Goal: Transaction & Acquisition: Purchase product/service

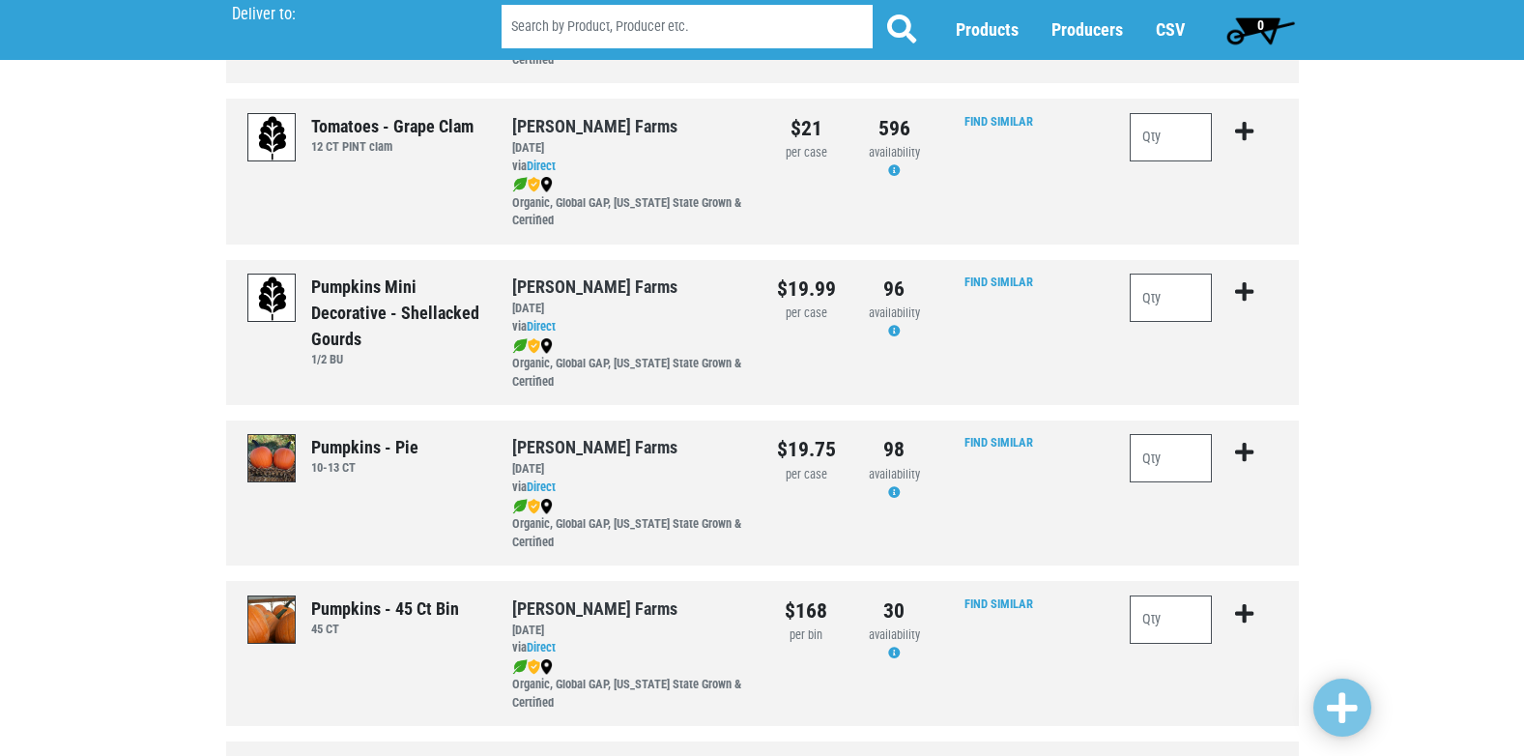
scroll to position [1546, 0]
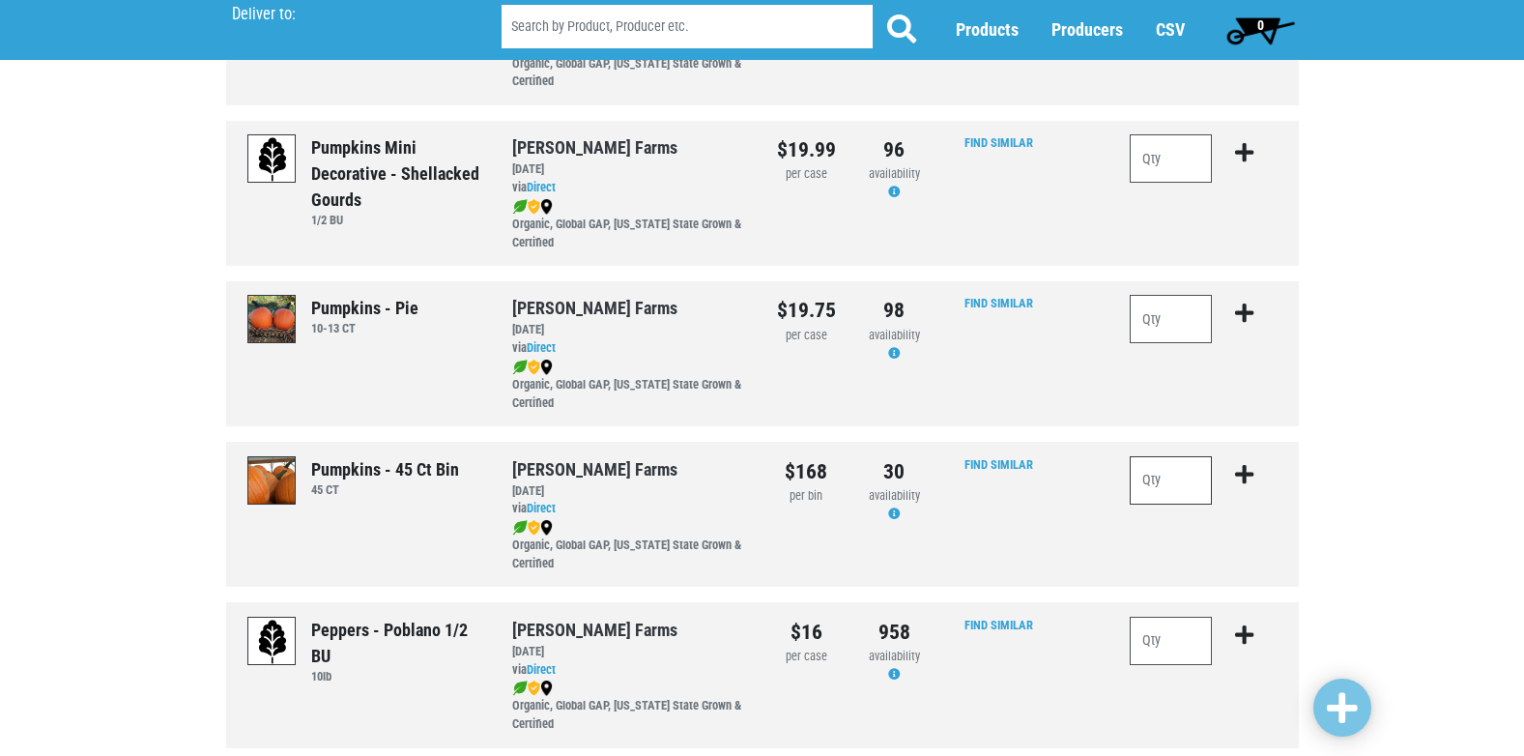
click at [1182, 476] on input "number" at bounding box center [1170, 480] width 83 height 48
type input "1"
click at [1241, 475] on icon "submit" at bounding box center [1244, 474] width 18 height 21
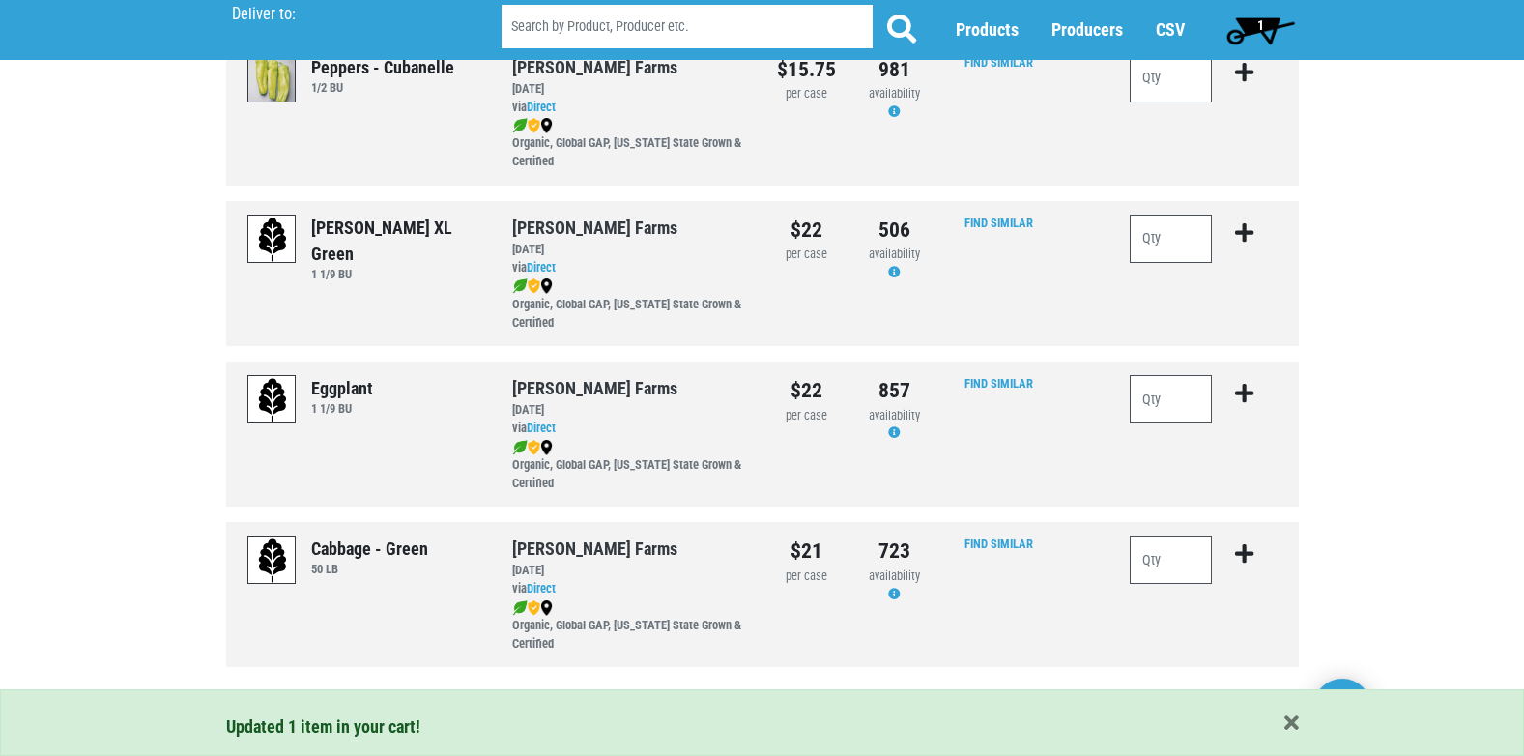
scroll to position [2786, 0]
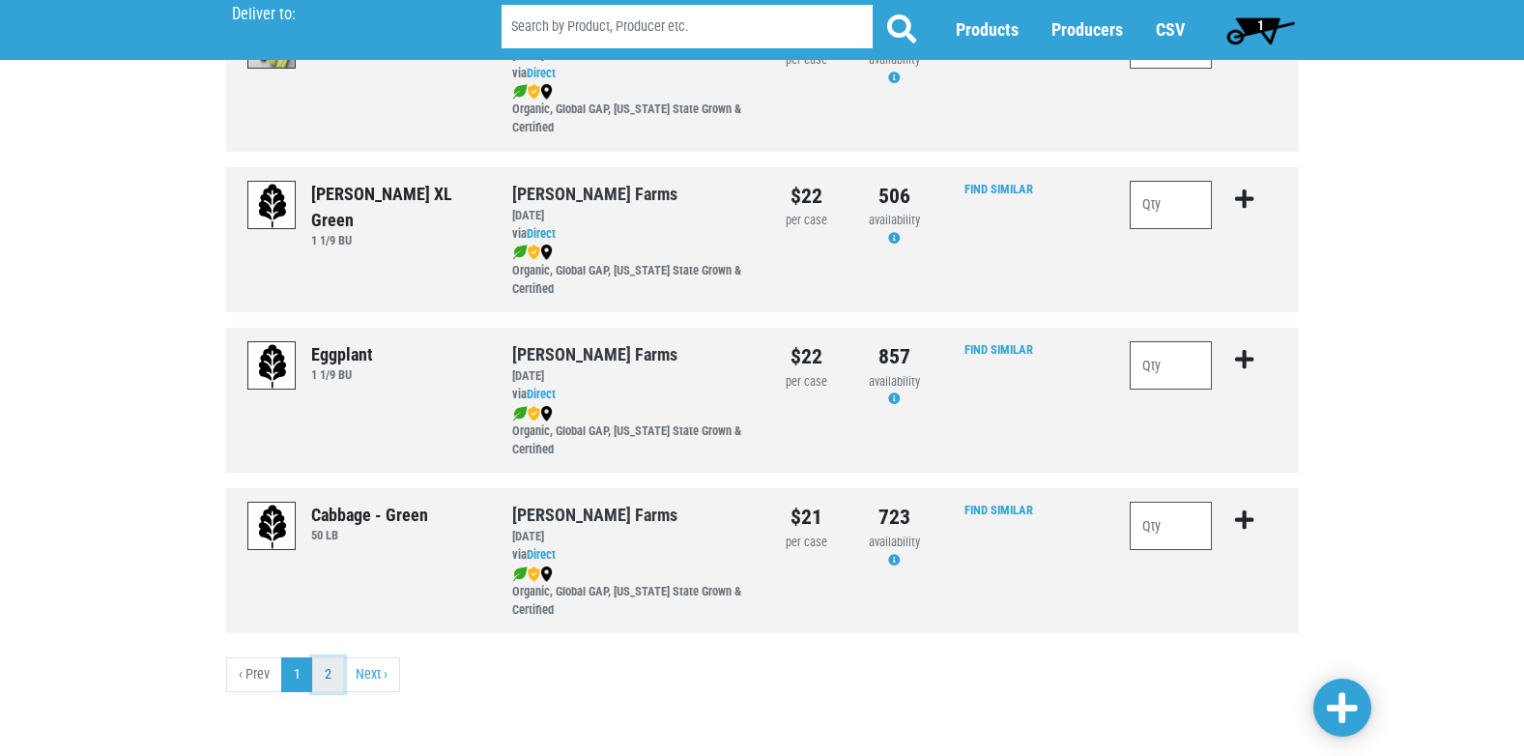
click at [328, 670] on link "2" at bounding box center [328, 674] width 32 height 35
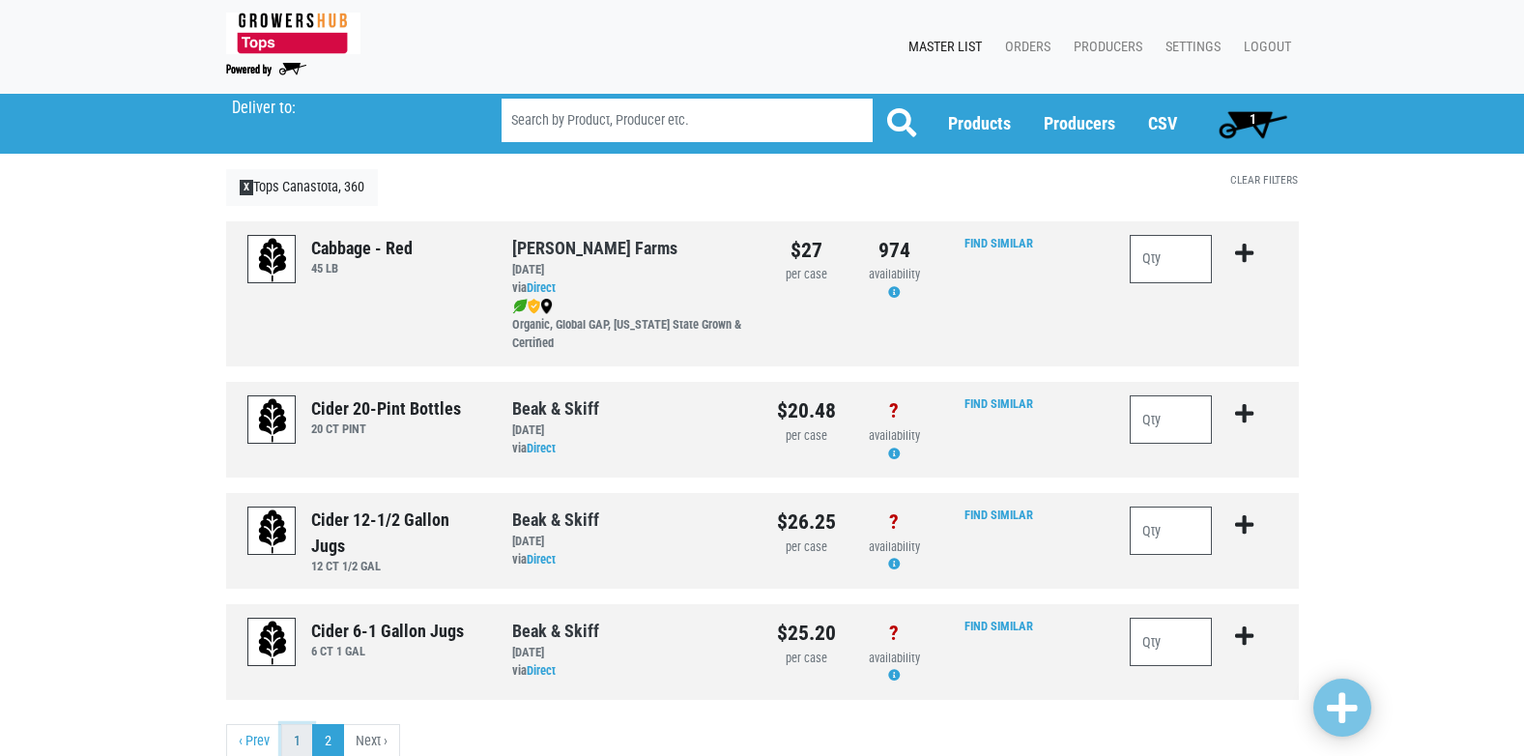
click at [300, 732] on link "1" at bounding box center [297, 741] width 32 height 35
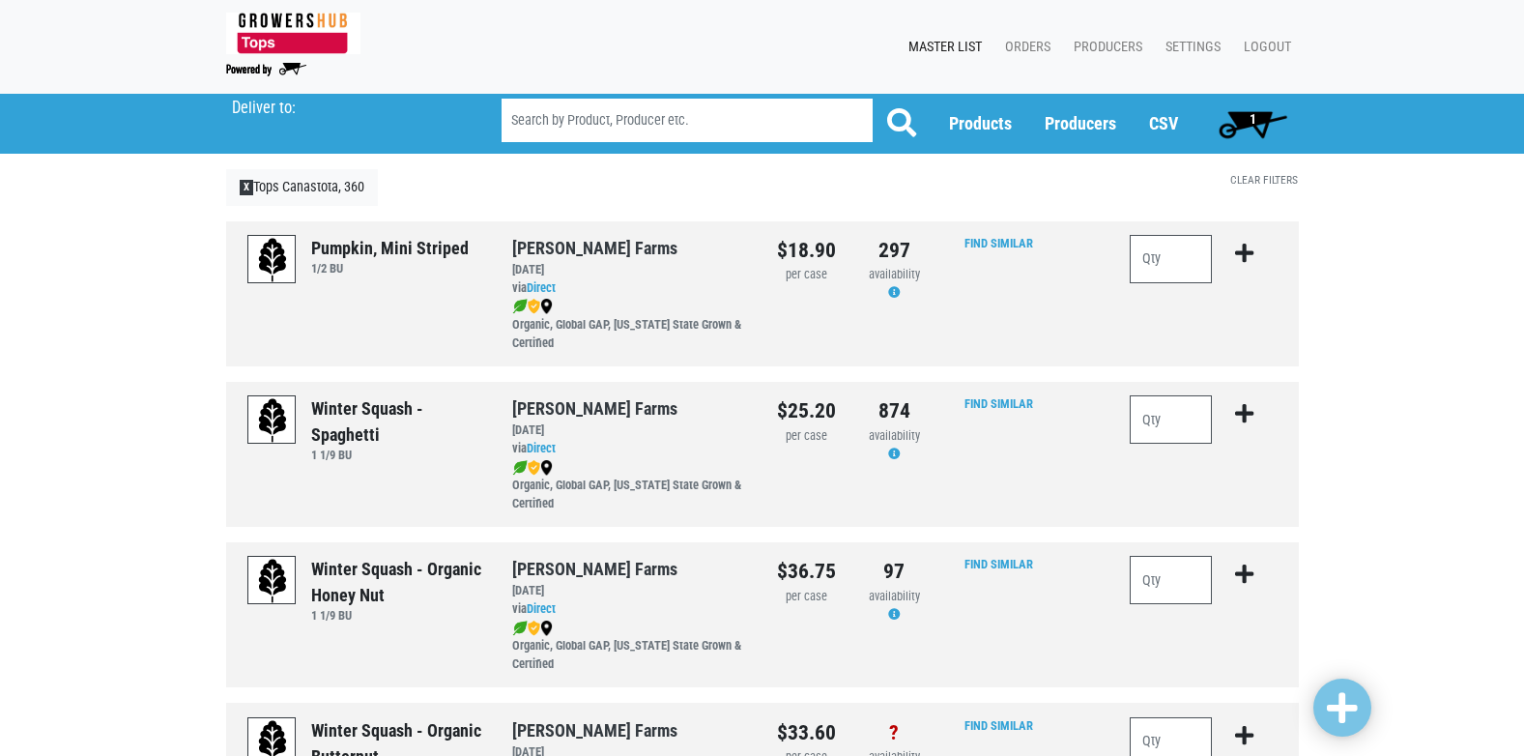
click at [1269, 115] on span "1" at bounding box center [1253, 123] width 86 height 39
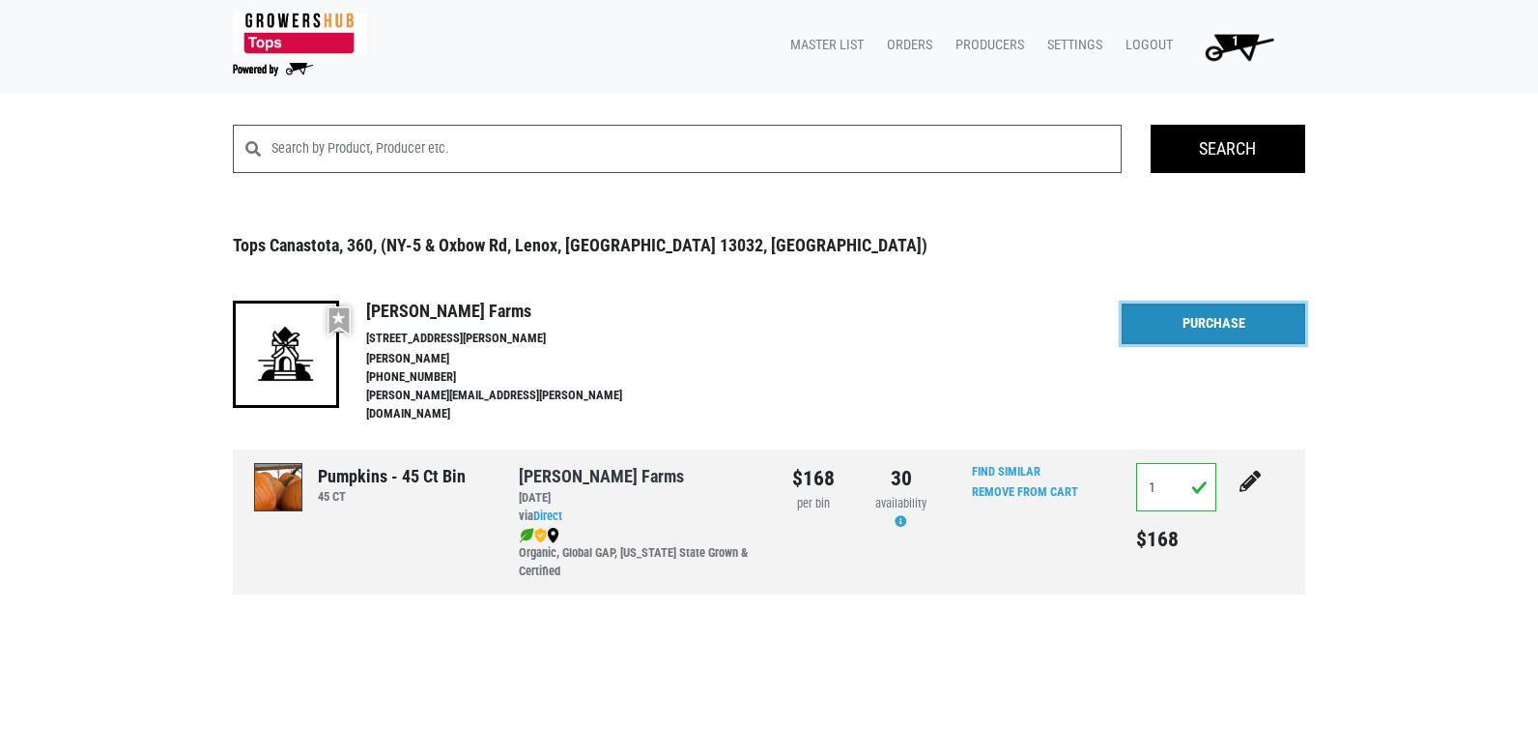
click at [1213, 325] on link "Purchase" at bounding box center [1214, 323] width 184 height 41
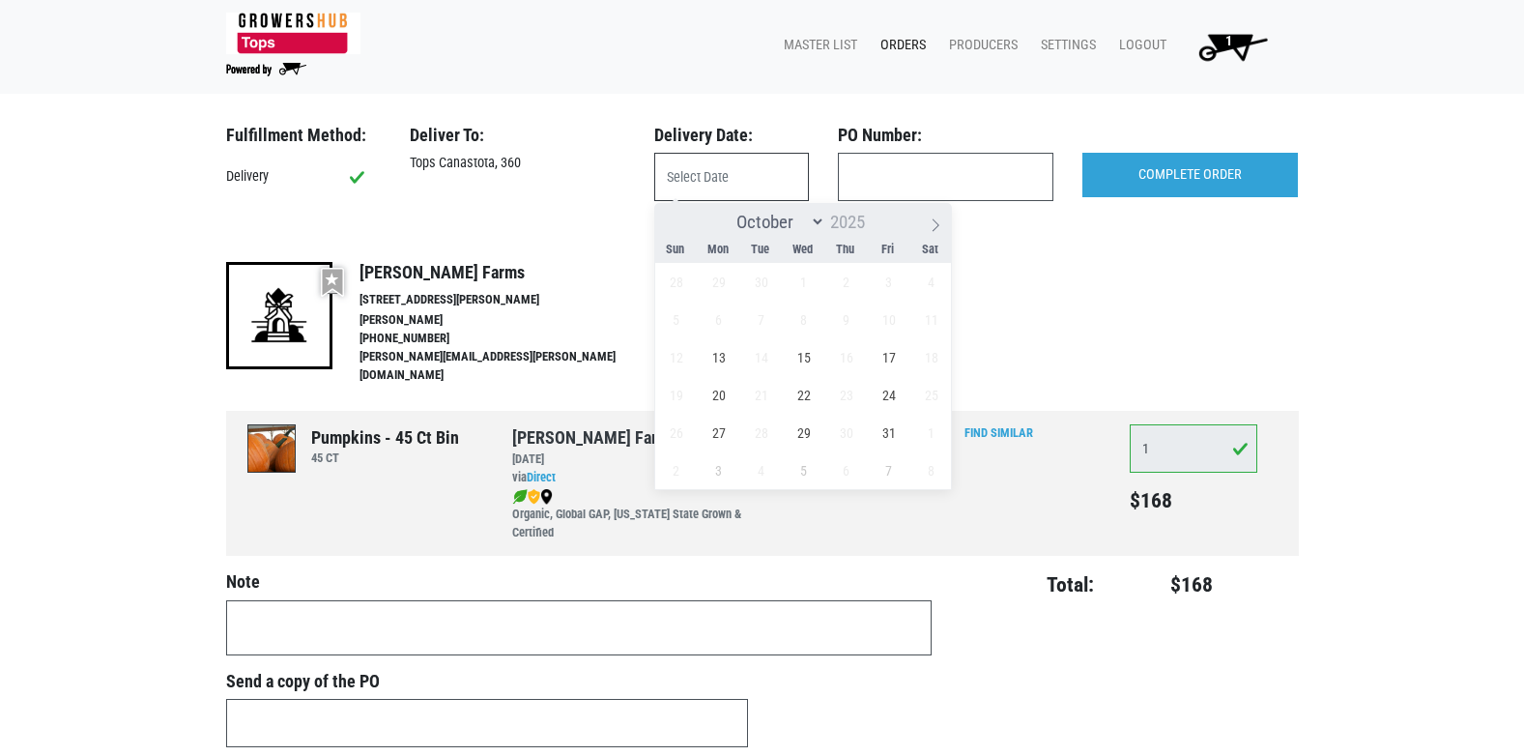
click at [757, 176] on input "text" at bounding box center [731, 177] width 155 height 48
click at [714, 357] on span "13" at bounding box center [718, 357] width 38 height 38
type input "[DATE]"
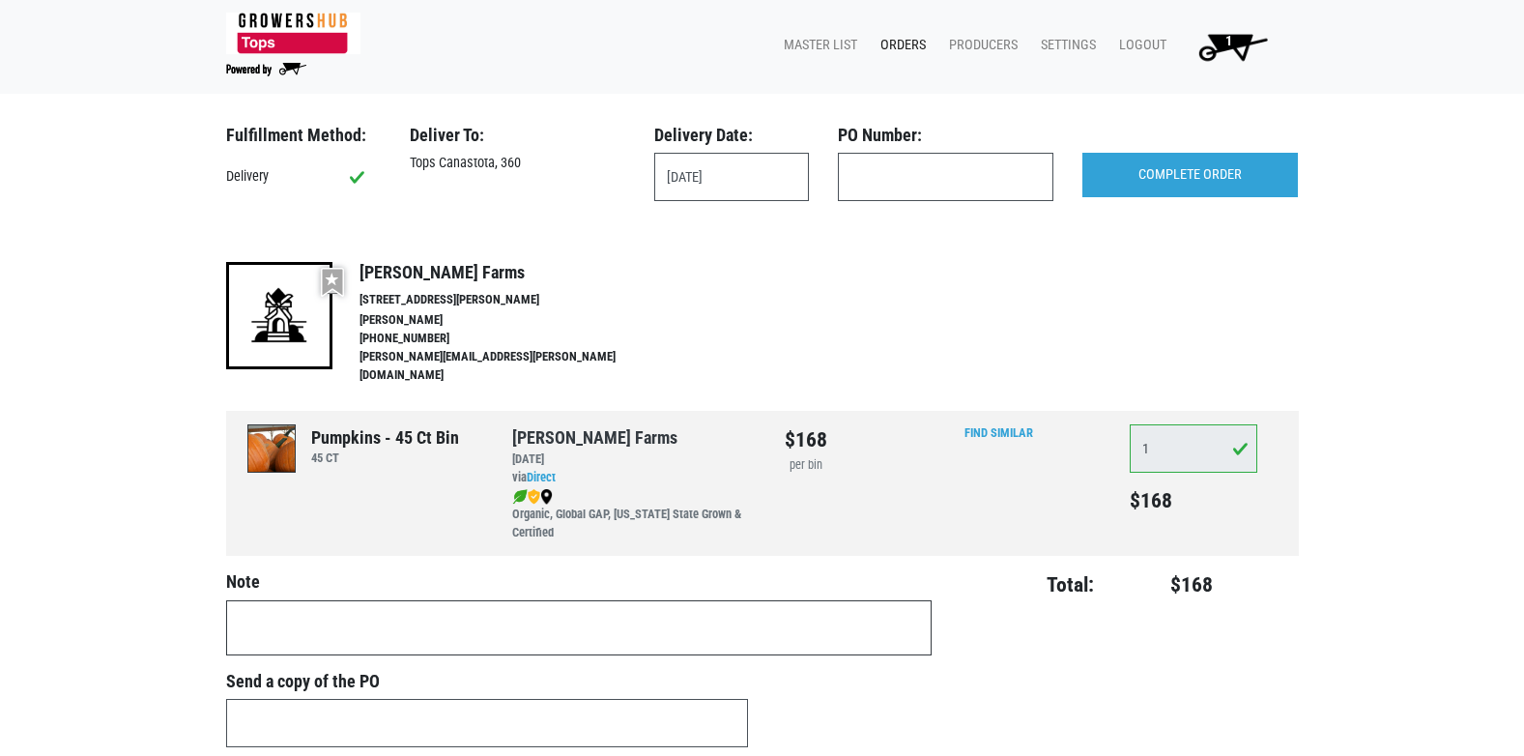
click at [399, 607] on textarea at bounding box center [578, 627] width 705 height 55
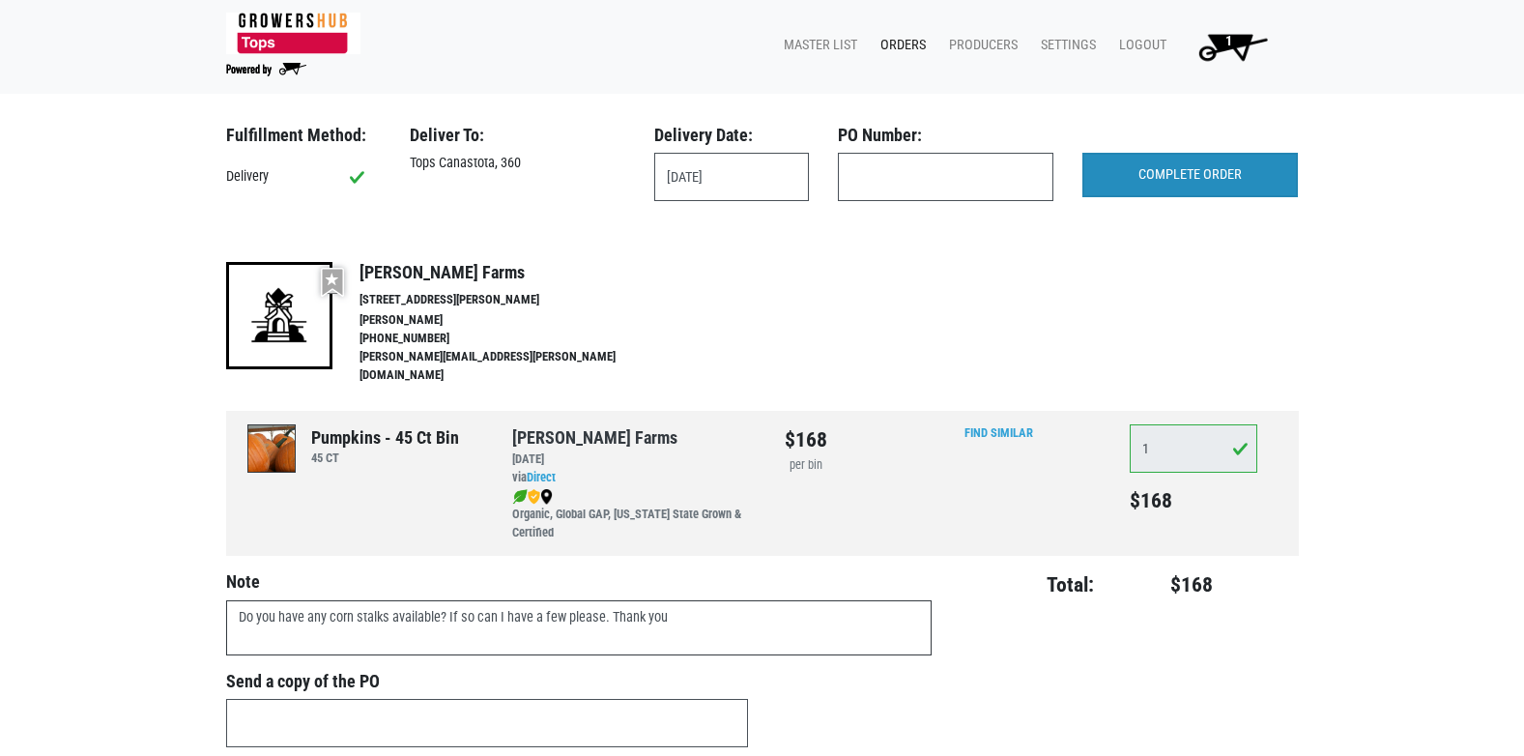
type textarea "Do you have any corn stalks available? If so can I have a few please. Thank you"
click at [1165, 181] on input "COMPLETE ORDER" at bounding box center [1189, 175] width 215 height 44
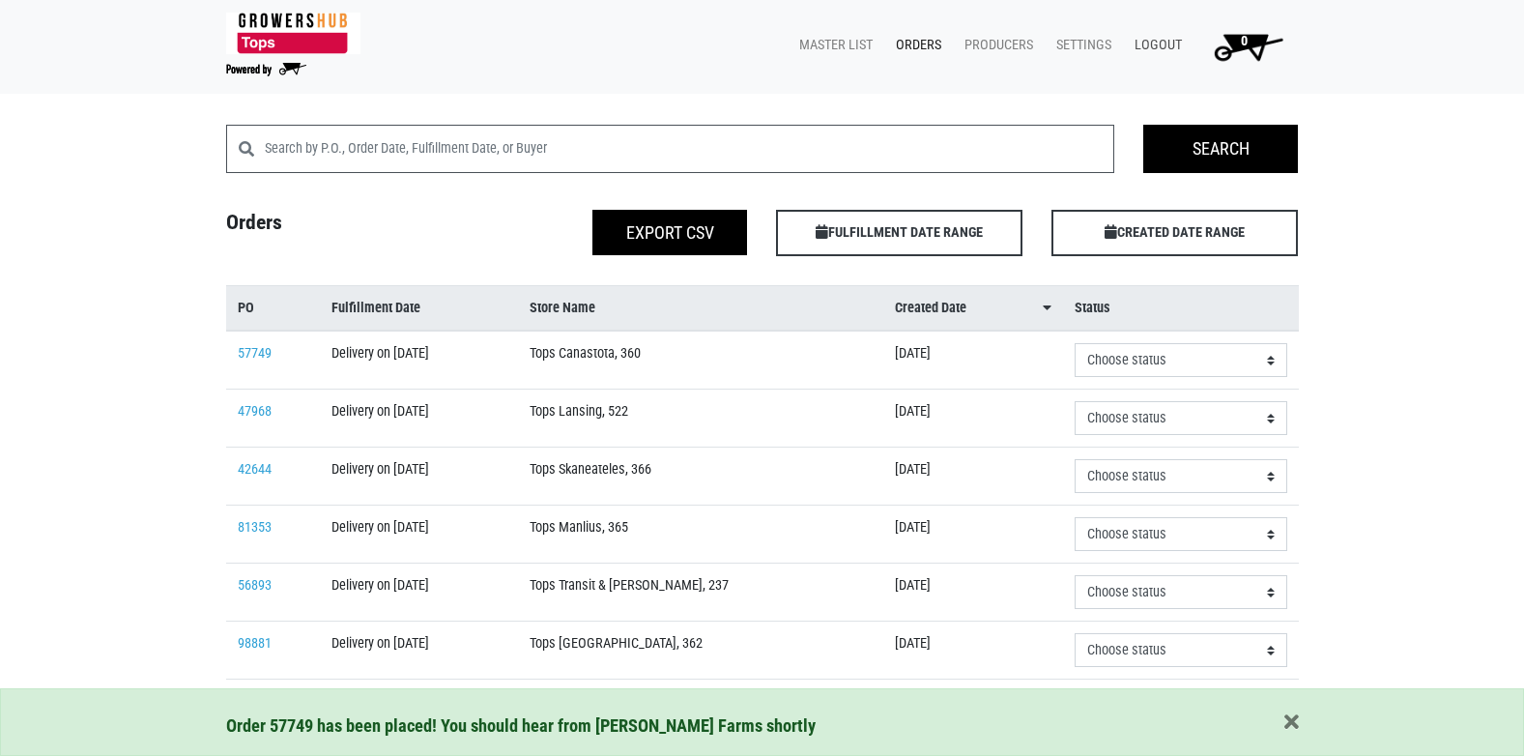
click at [1158, 44] on link "Logout" at bounding box center [1154, 45] width 71 height 37
